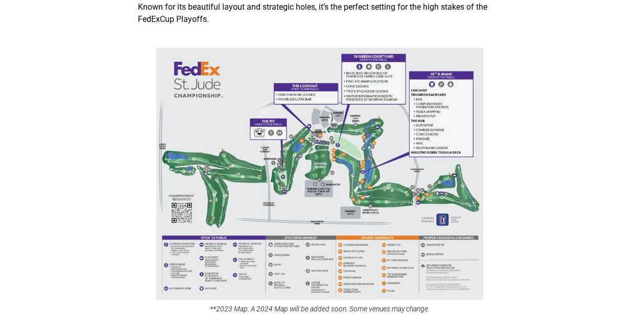
scroll to position [1137, 0]
click at [286, 173] on img at bounding box center [319, 173] width 327 height 253
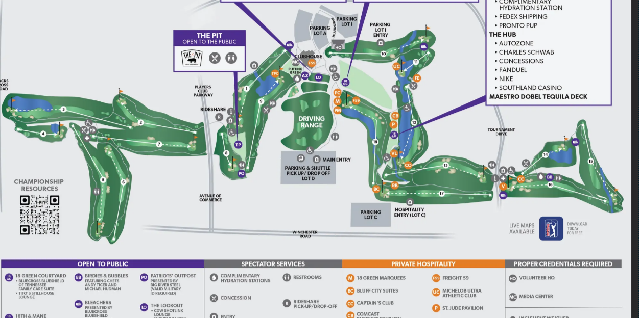
scroll to position [1134, 0]
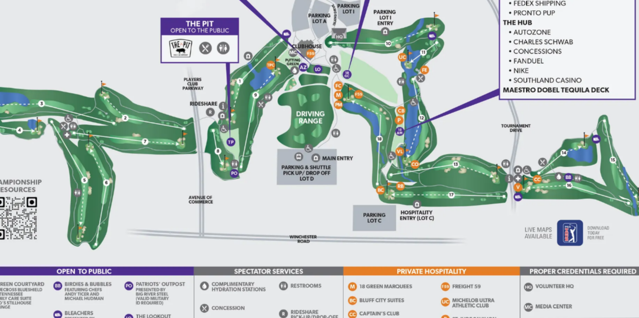
click at [332, 197] on img "1 / 1" at bounding box center [319, 159] width 320 height 247
click at [280, 185] on img "1 / 1" at bounding box center [319, 159] width 320 height 247
click at [289, 190] on img "1 / 1" at bounding box center [319, 159] width 320 height 247
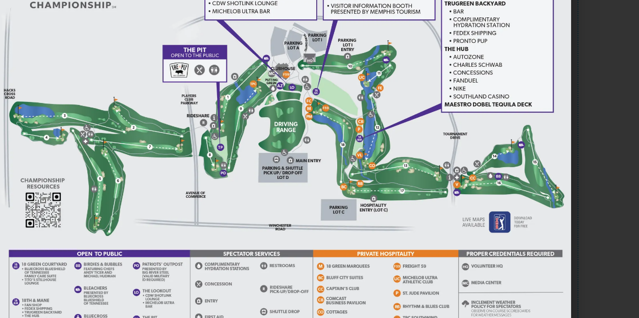
click at [335, 142] on img "1 / 1" at bounding box center [319, 159] width 320 height 247
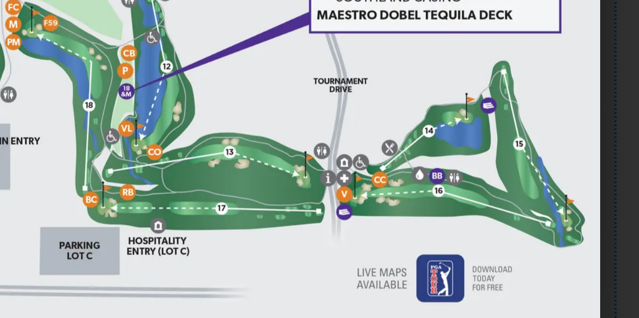
click at [400, 189] on img "1 / 1" at bounding box center [319, 159] width 320 height 247
click at [408, 191] on img "1 / 1" at bounding box center [319, 159] width 320 height 247
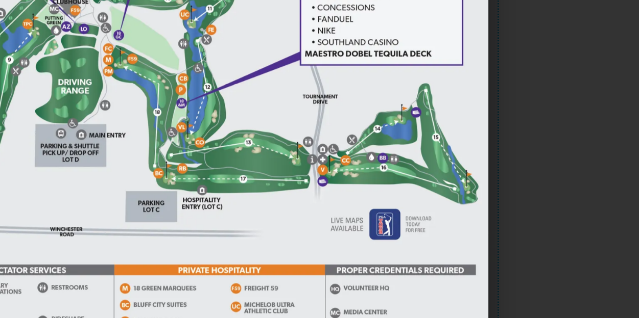
click at [403, 186] on img "1 / 1" at bounding box center [319, 159] width 320 height 247
